Goal: Check status: Check status

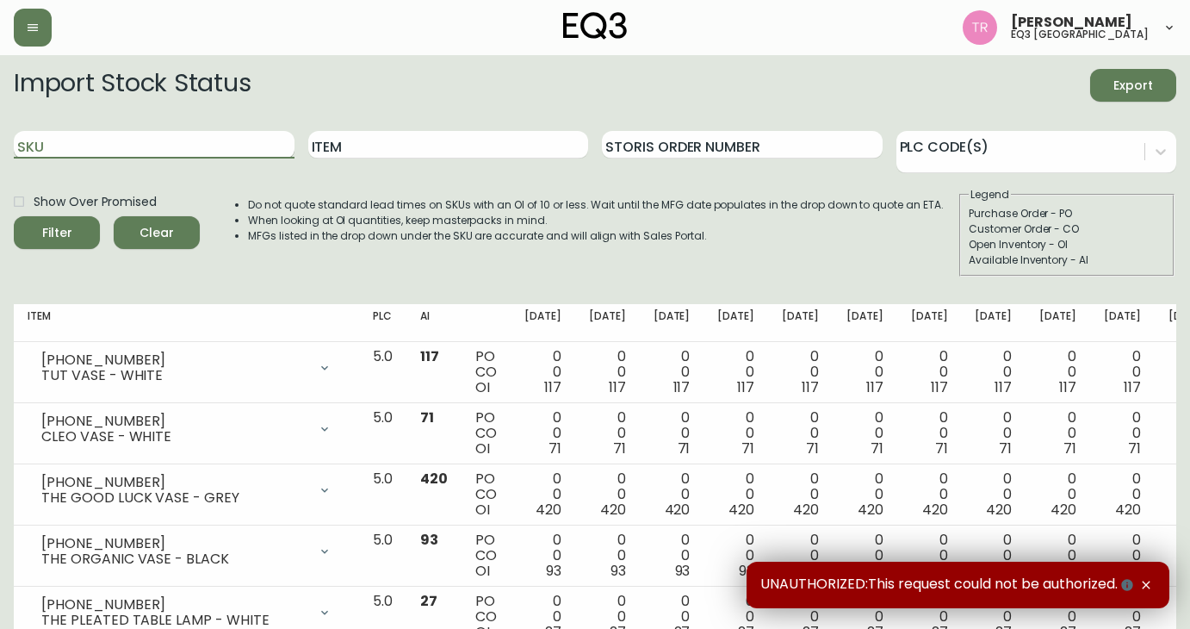
click at [29, 152] on input "SKU" at bounding box center [154, 145] width 281 height 28
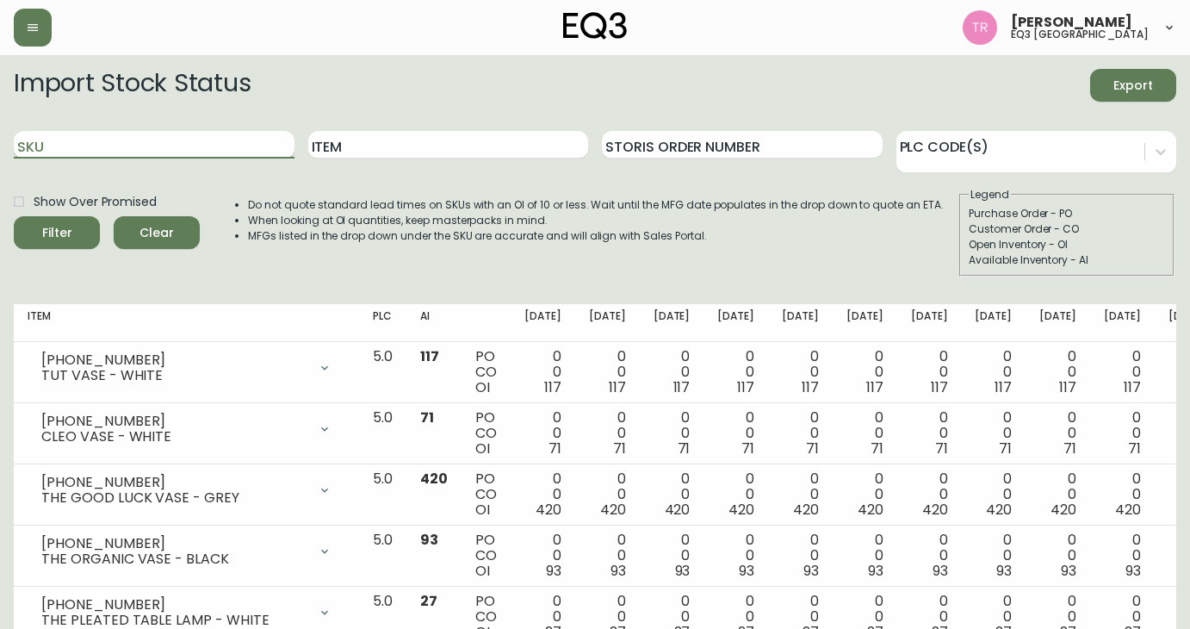
paste input "[PHONE_NUMBER]"
type input "[PHONE_NUMBER]"
click at [14, 216] on button "Filter" at bounding box center [57, 232] width 86 height 33
